Goal: Information Seeking & Learning: Learn about a topic

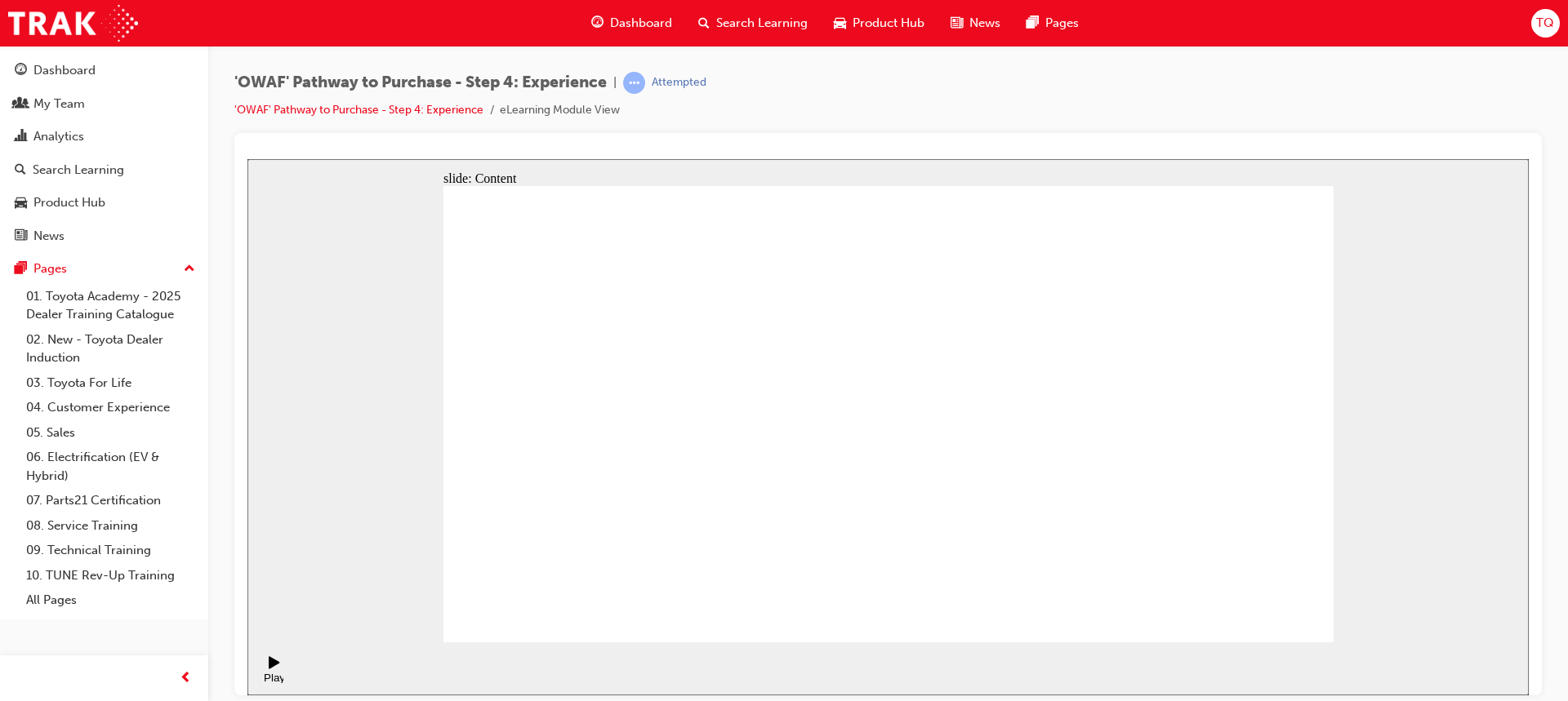
drag, startPoint x: 565, startPoint y: 500, endPoint x: 593, endPoint y: 500, distance: 28.0
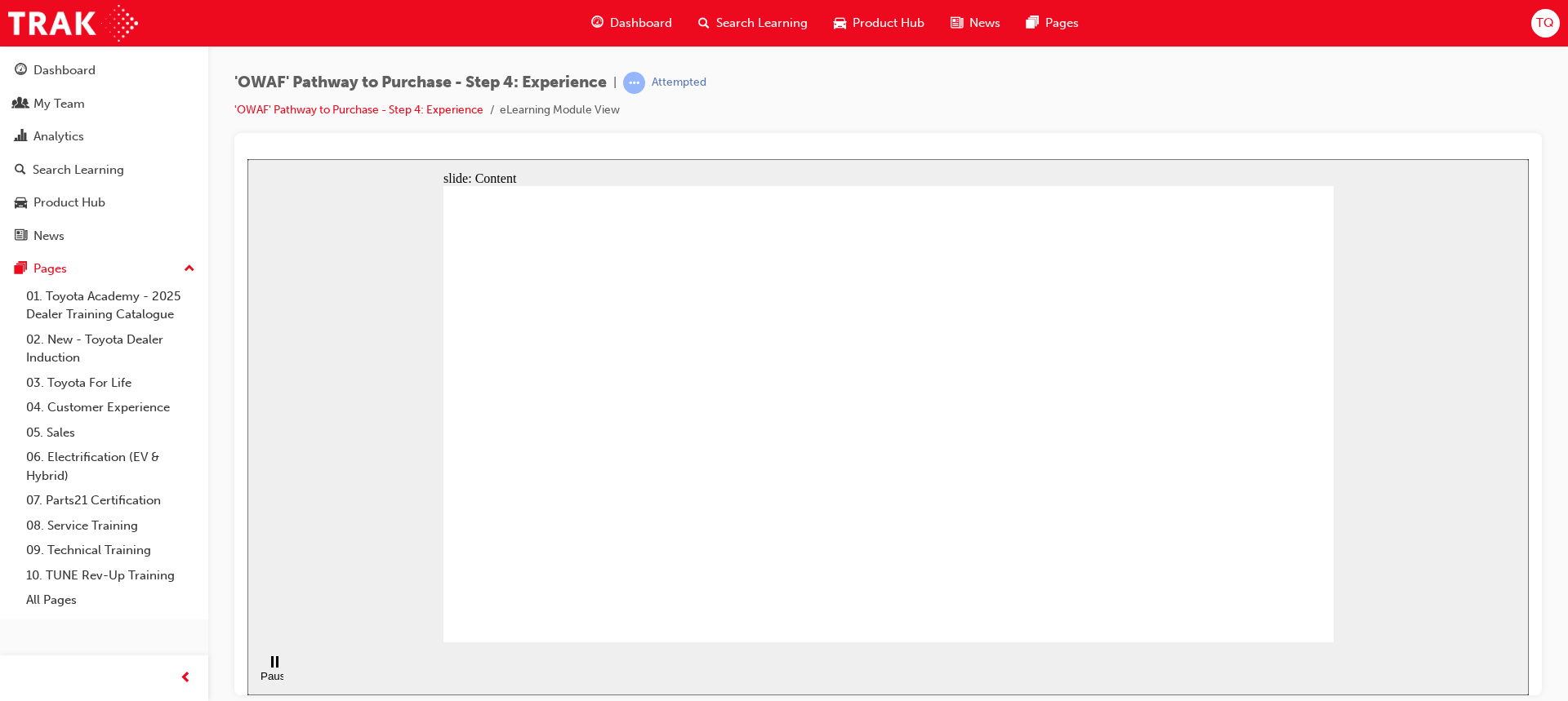
click at [271, 667] on rect "Pause (Ctrl+Alt+P)" at bounding box center [272, 660] width 3 height 11
click at [268, 668] on icon "Play (Ctrl+Alt+P)" at bounding box center [273, 661] width 11 height 12
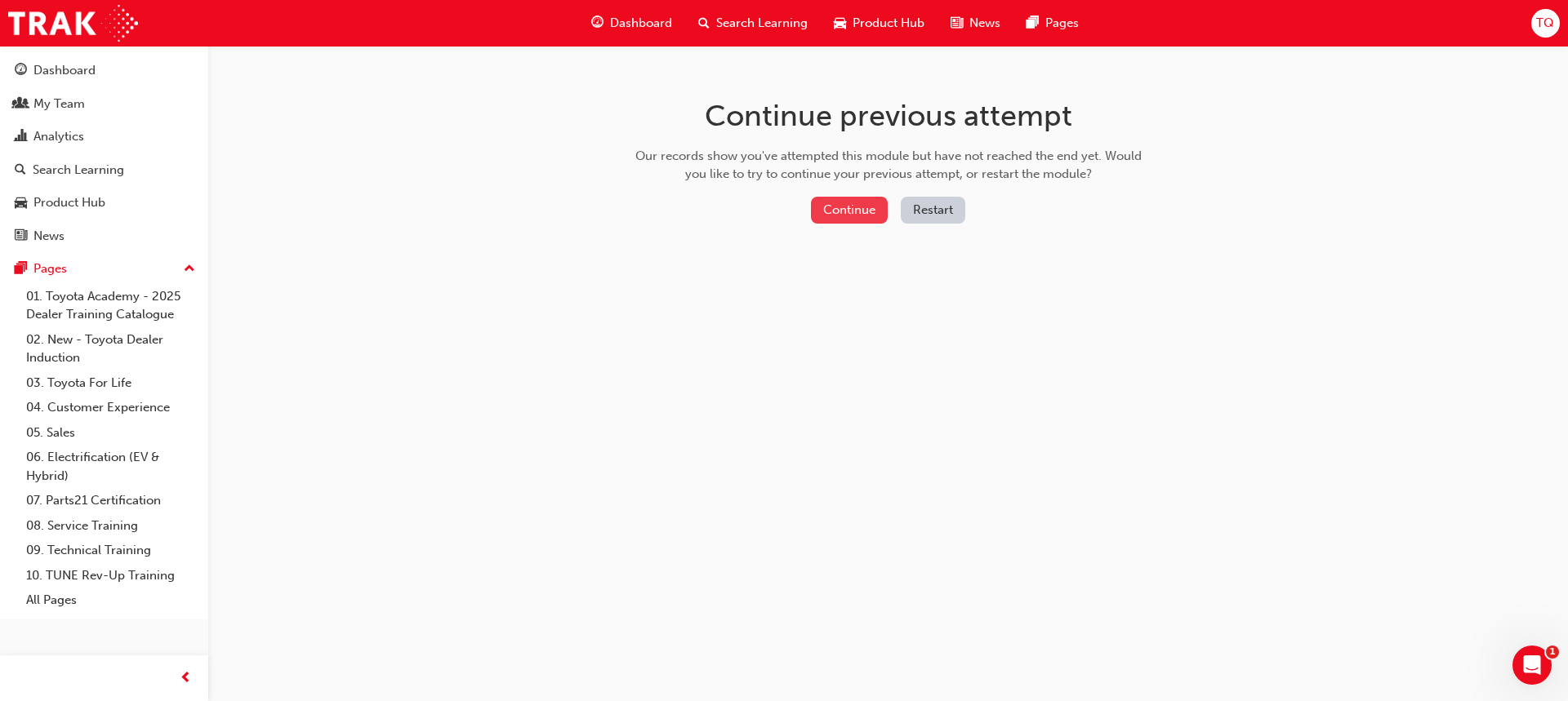
click at [879, 216] on button "Continue" at bounding box center [849, 210] width 76 height 27
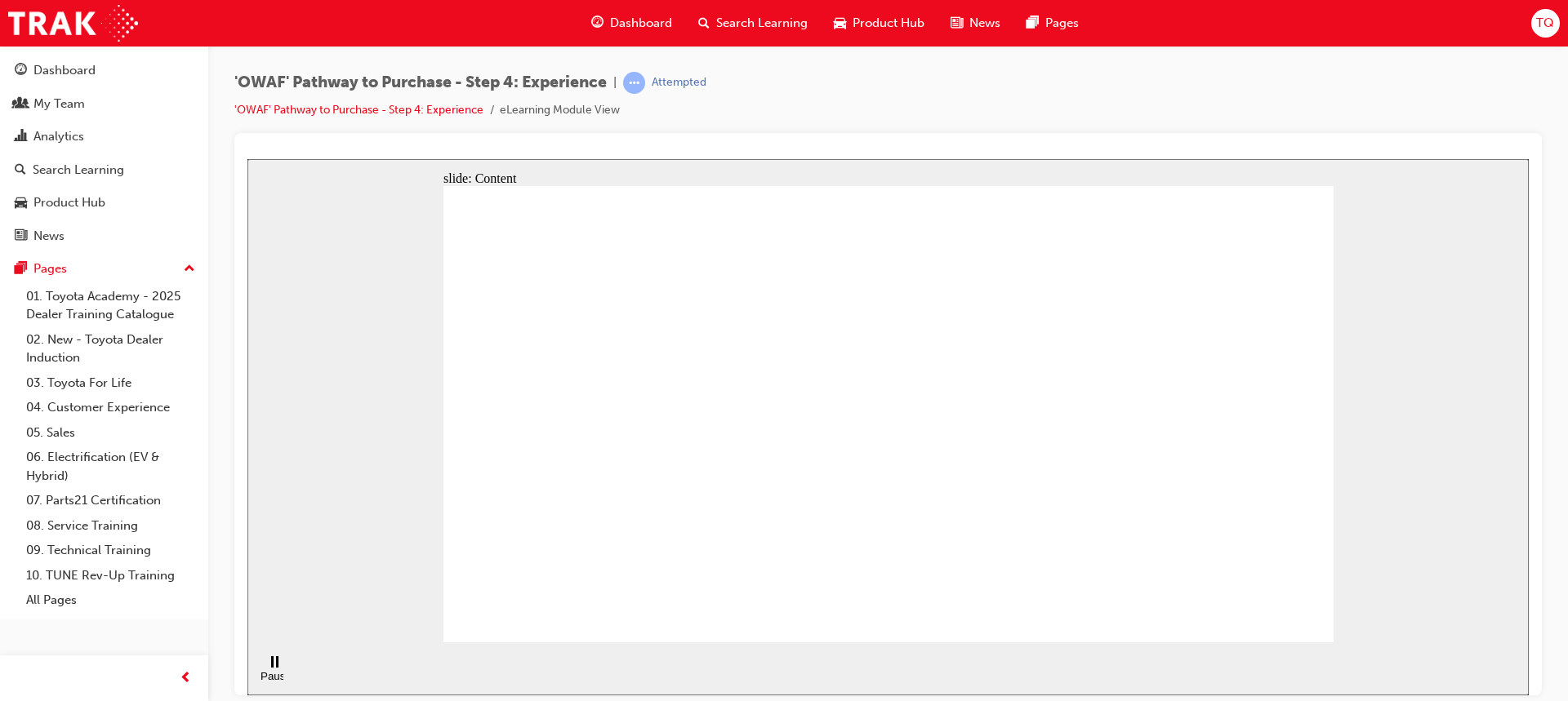
drag, startPoint x: 1124, startPoint y: 218, endPoint x: 1100, endPoint y: 220, distance: 24.1
